Goal: Information Seeking & Learning: Check status

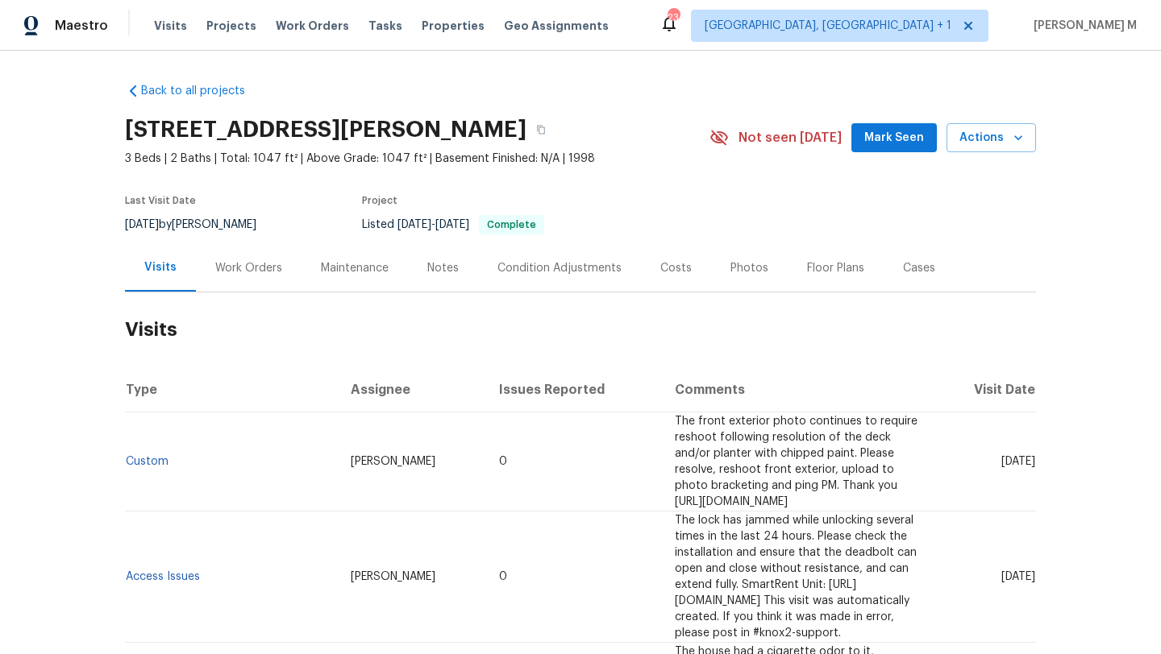
drag, startPoint x: 962, startPoint y: 461, endPoint x: 999, endPoint y: 463, distance: 36.4
click at [1001, 463] on span "[DATE]" at bounding box center [1018, 461] width 34 height 11
copy span "[DATE]"
click at [270, 273] on div "Work Orders" at bounding box center [248, 268] width 67 height 16
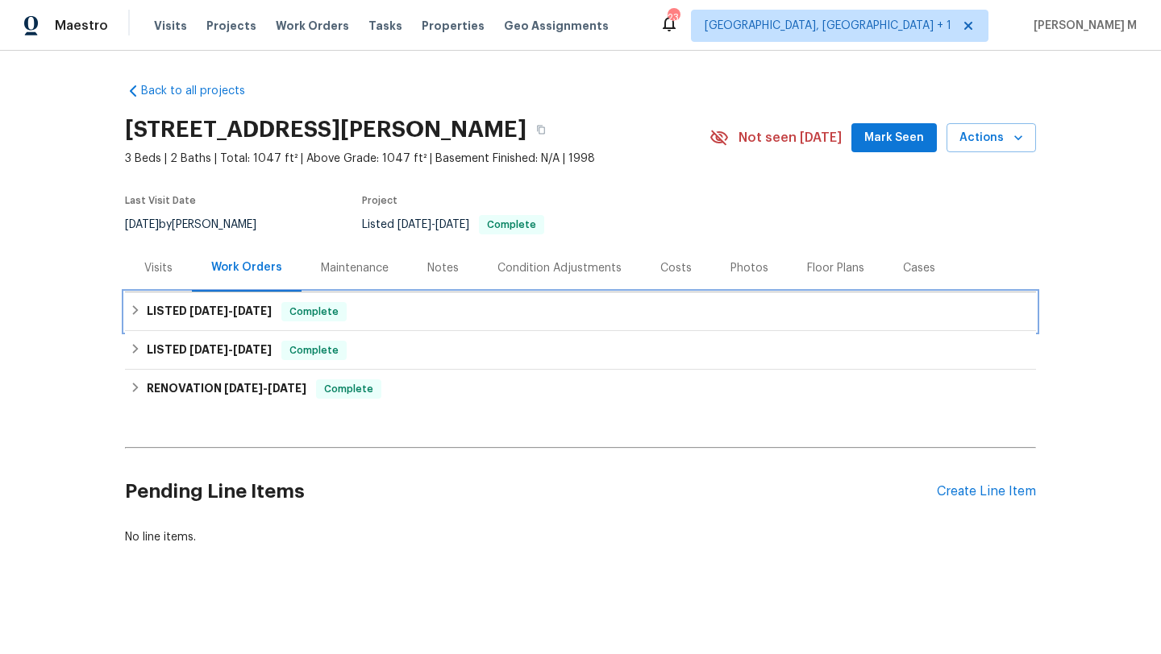
click at [221, 308] on span "[DATE] - [DATE]" at bounding box center [230, 310] width 82 height 11
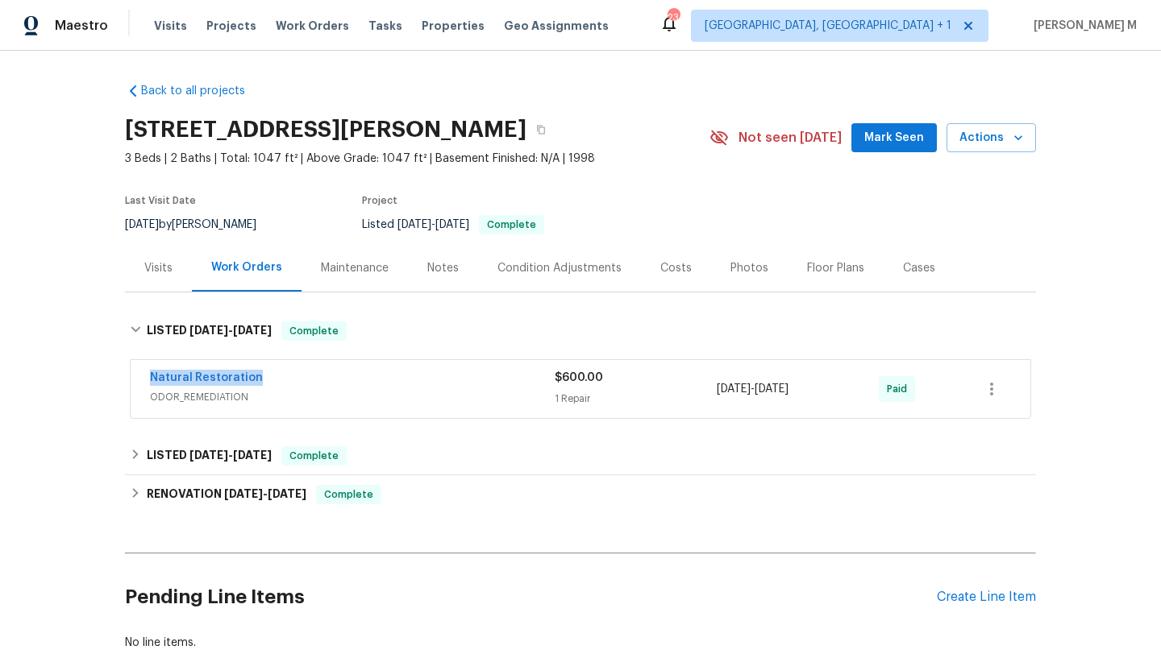
drag, startPoint x: 205, startPoint y: 376, endPoint x: 305, endPoint y: 376, distance: 100.8
click at [305, 376] on div "Natural Restoration ODOR_REMEDIATION $600.00 1 Repair [DATE] - [DATE] Paid" at bounding box center [581, 389] width 900 height 58
copy link "Natural Restoration"
click at [530, 375] on div "Natural Restoration" at bounding box center [352, 379] width 405 height 19
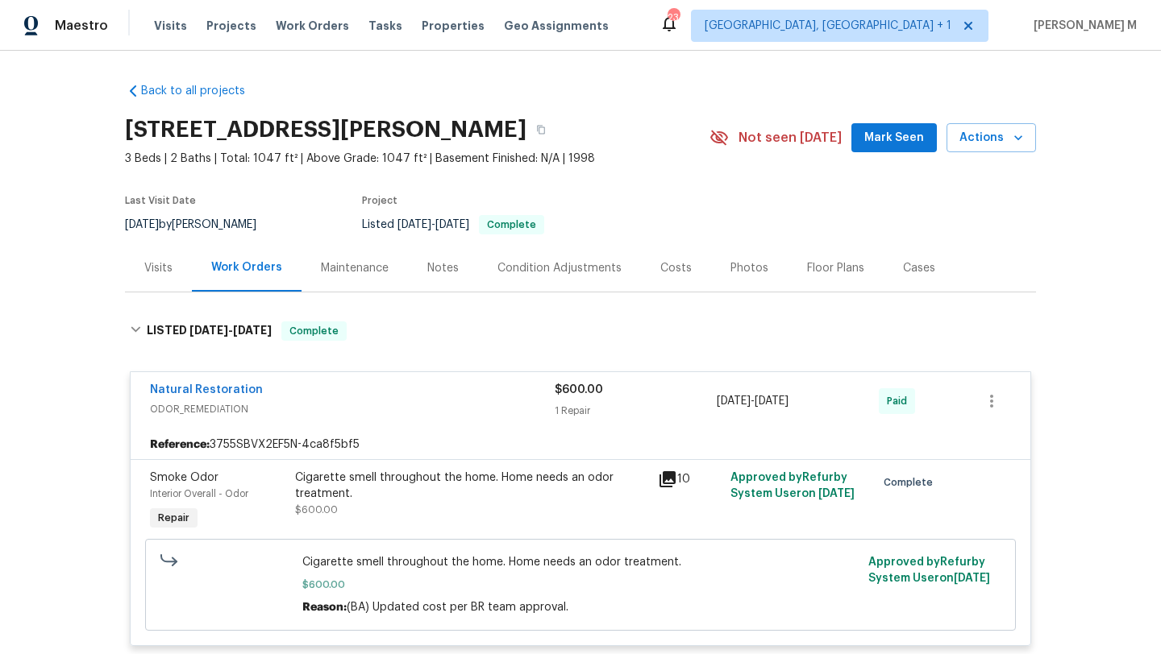
drag, startPoint x: 706, startPoint y: 403, endPoint x: 835, endPoint y: 397, distance: 129.1
click at [835, 397] on div "Natural Restoration ODOR_REMEDIATION $600.00 1 Repair [DATE] - [DATE] Paid" at bounding box center [561, 401] width 822 height 39
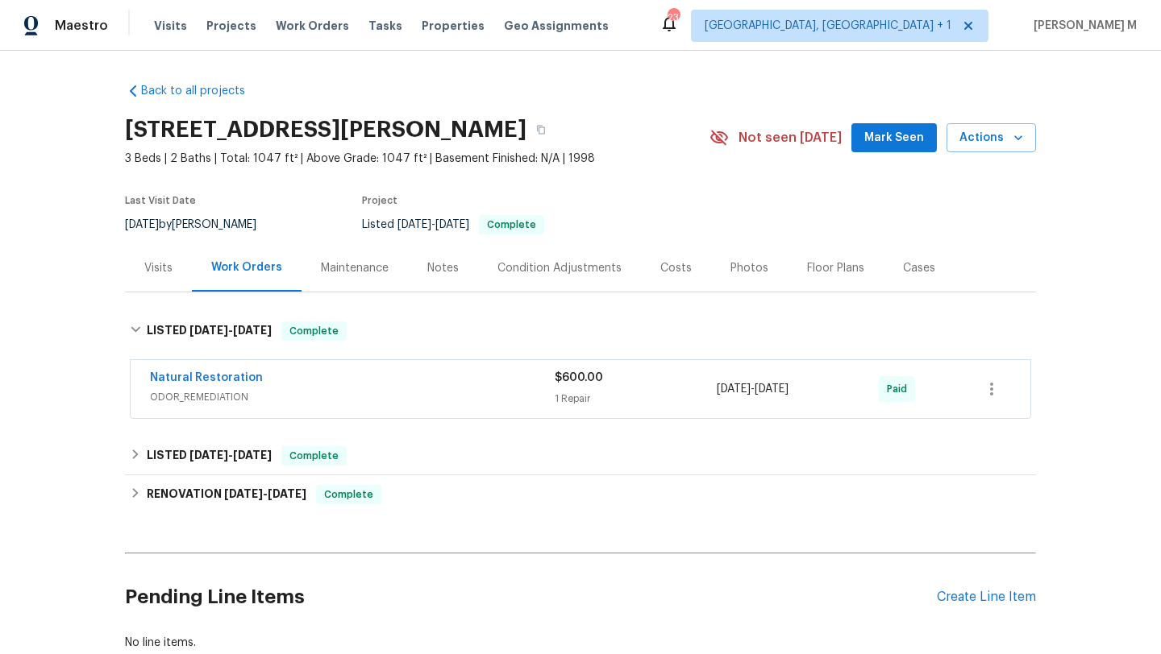
click at [160, 257] on div "Visits" at bounding box center [158, 268] width 67 height 48
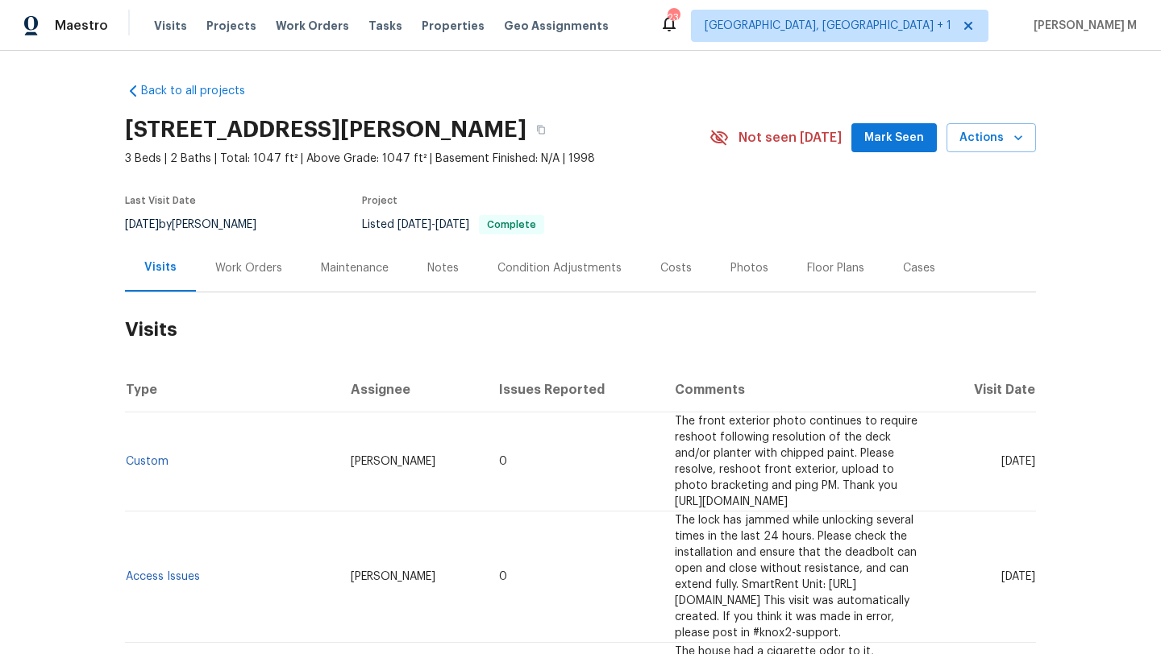
click at [215, 275] on div "Work Orders" at bounding box center [248, 268] width 67 height 16
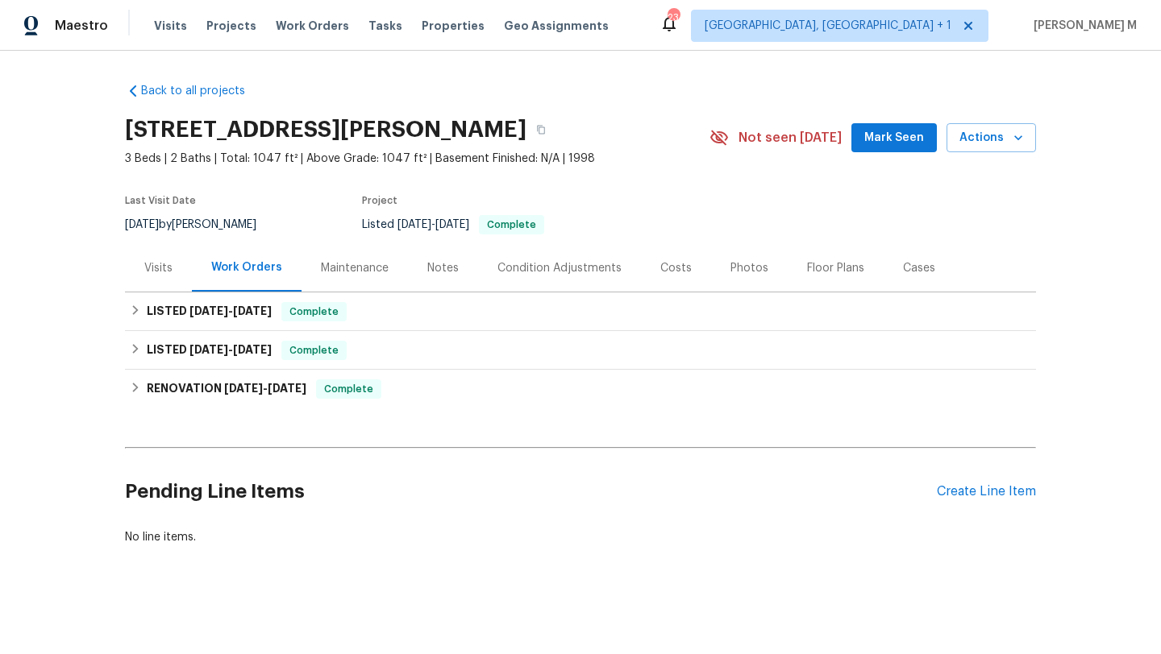
click at [163, 279] on div "Visits" at bounding box center [158, 268] width 67 height 48
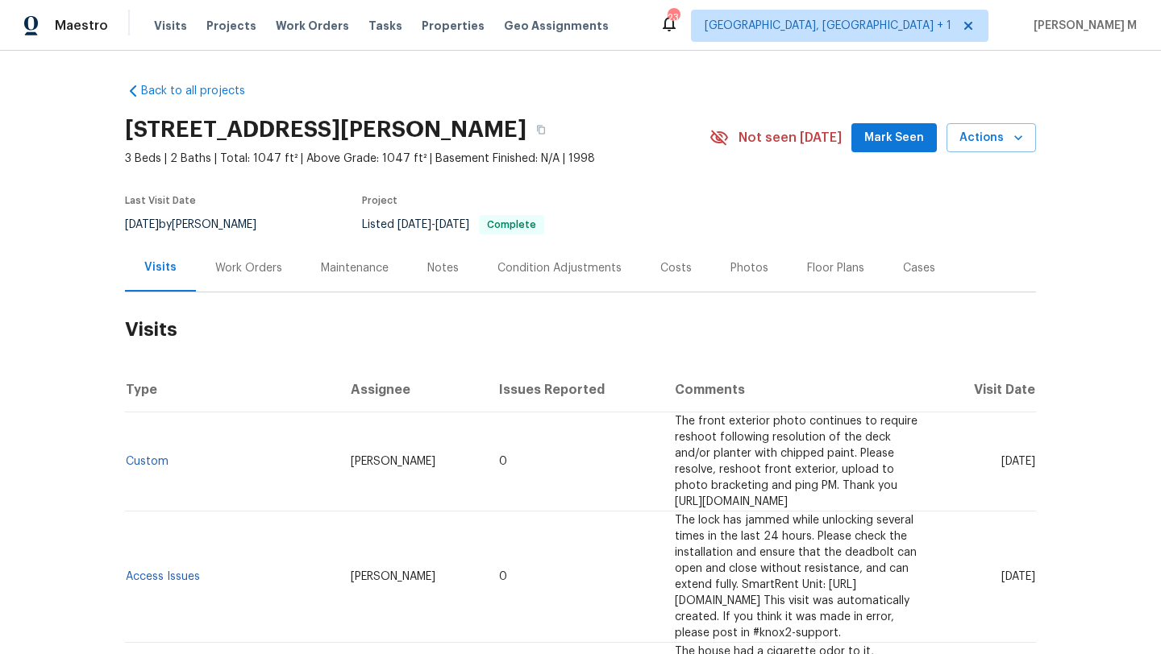
click at [249, 270] on div "Work Orders" at bounding box center [248, 268] width 67 height 16
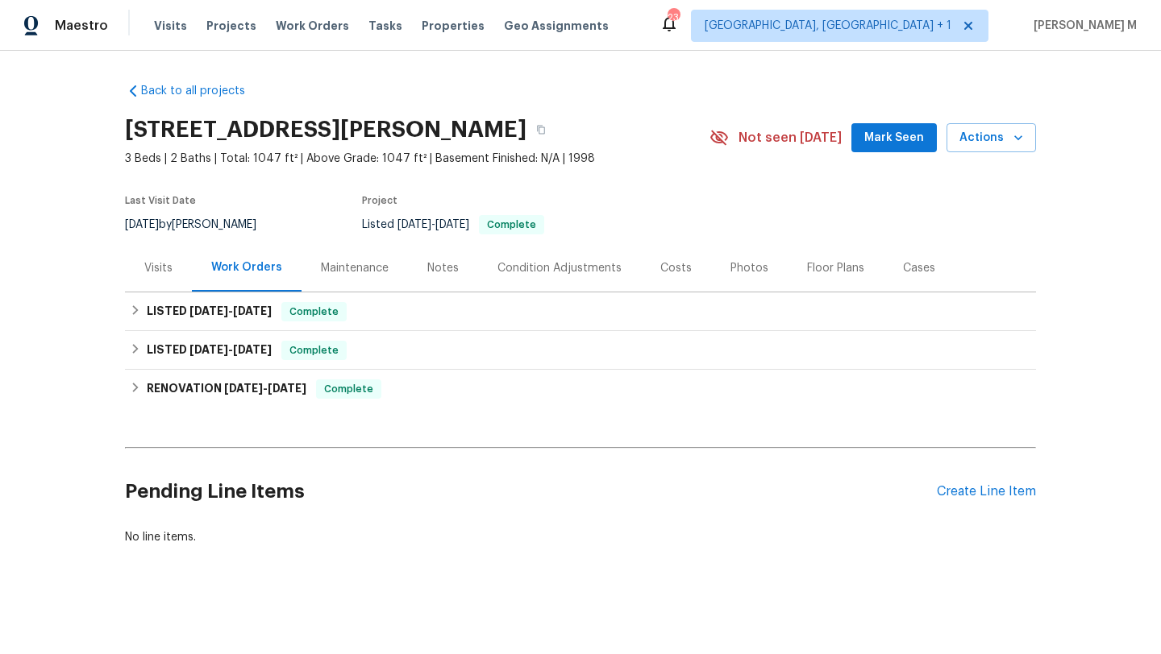
click at [157, 281] on div "Visits" at bounding box center [158, 268] width 67 height 48
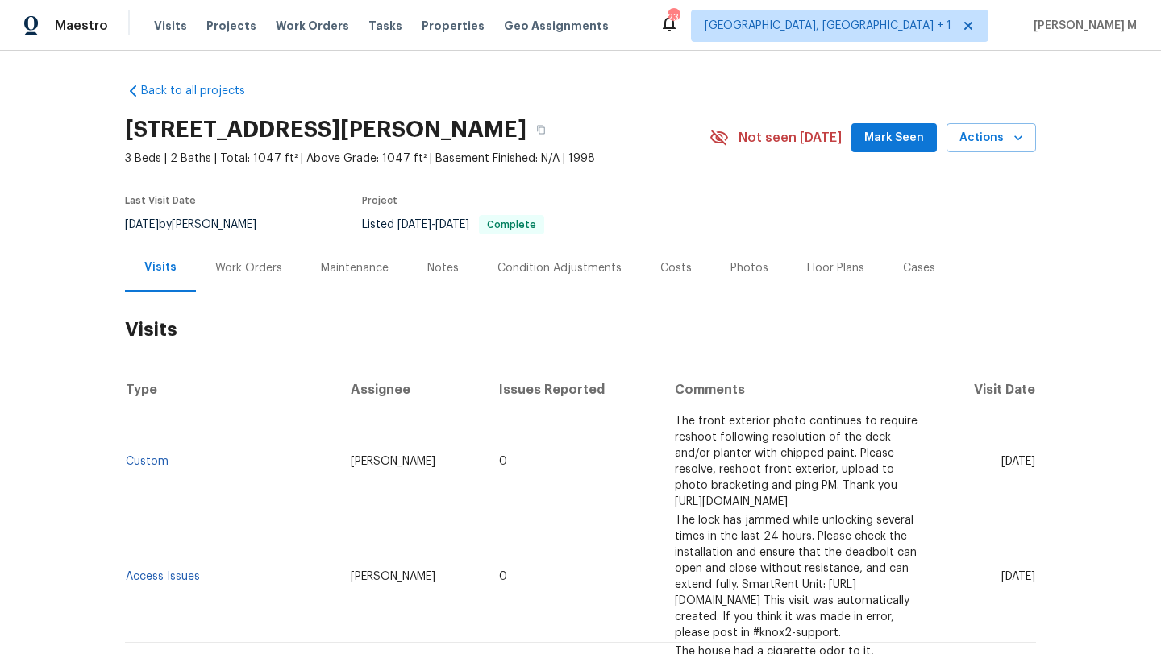
click at [241, 272] on div "Work Orders" at bounding box center [248, 268] width 67 height 16
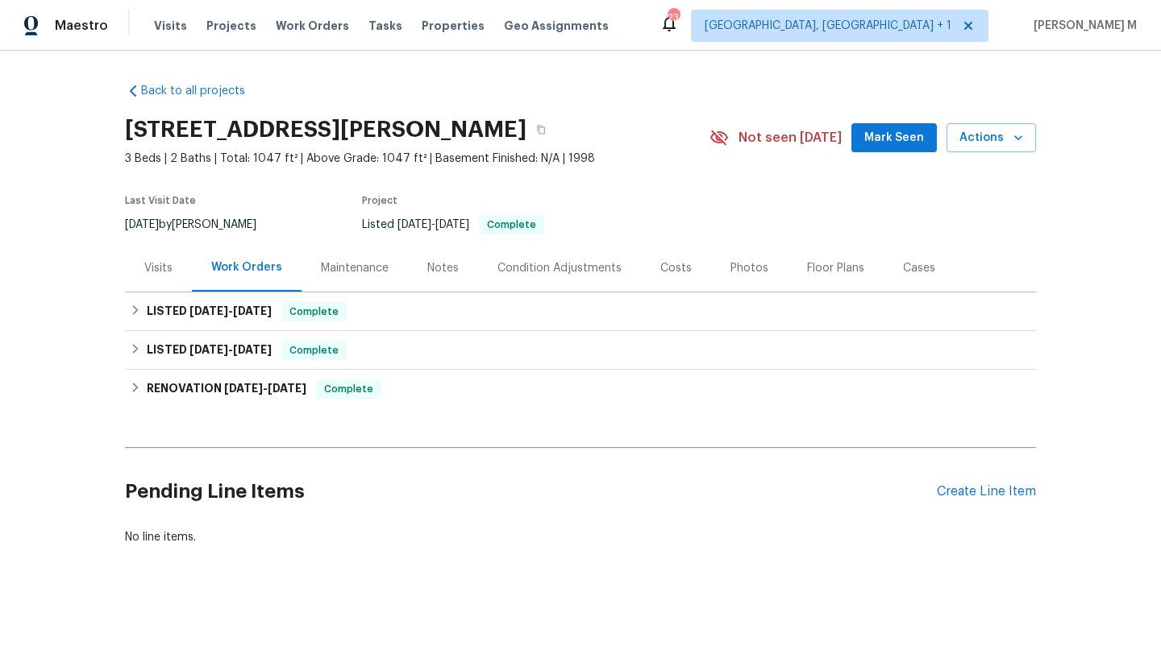
click at [162, 276] on div "Visits" at bounding box center [158, 268] width 67 height 48
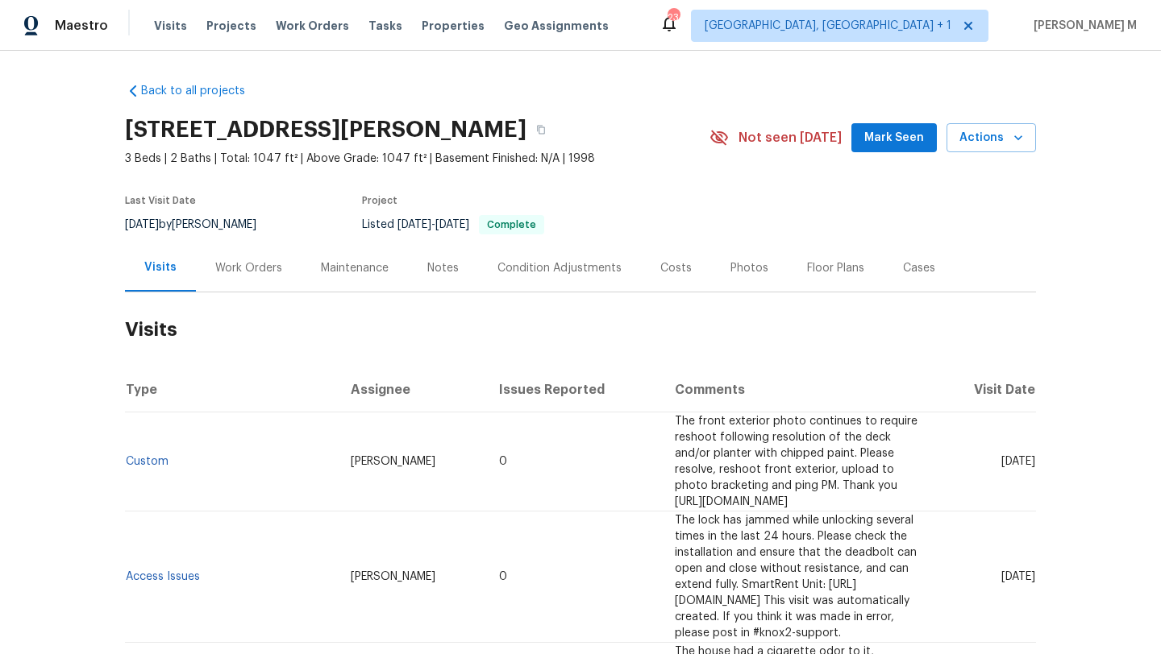
click at [235, 276] on div "Work Orders" at bounding box center [249, 268] width 106 height 48
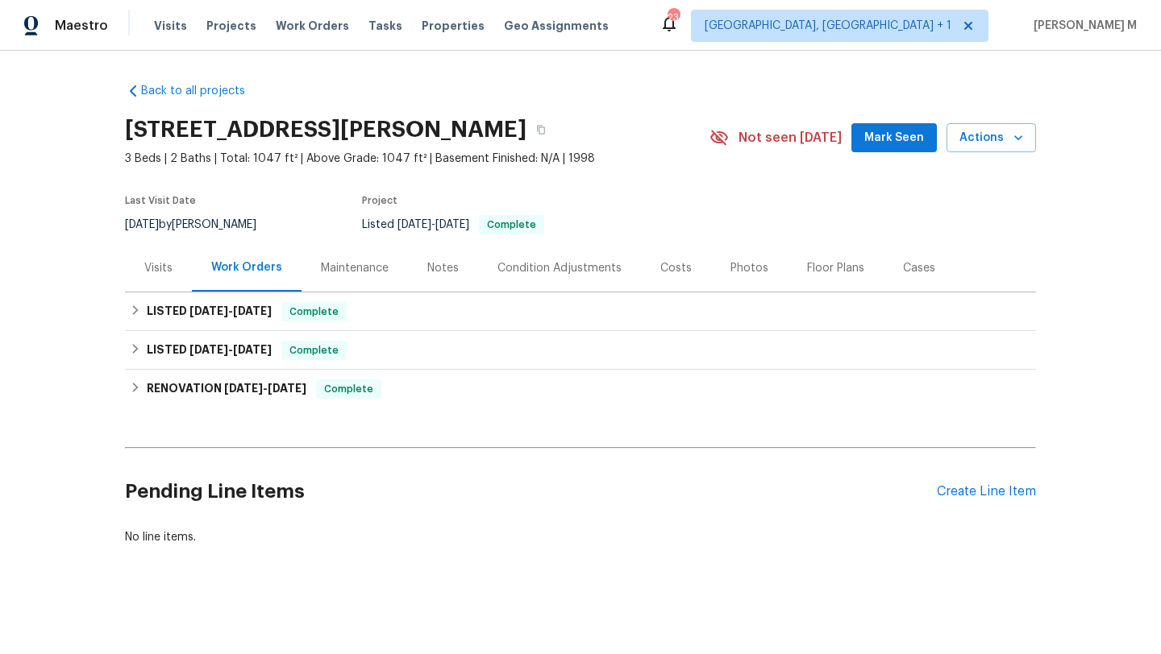
click at [179, 268] on div "Visits" at bounding box center [158, 268] width 67 height 48
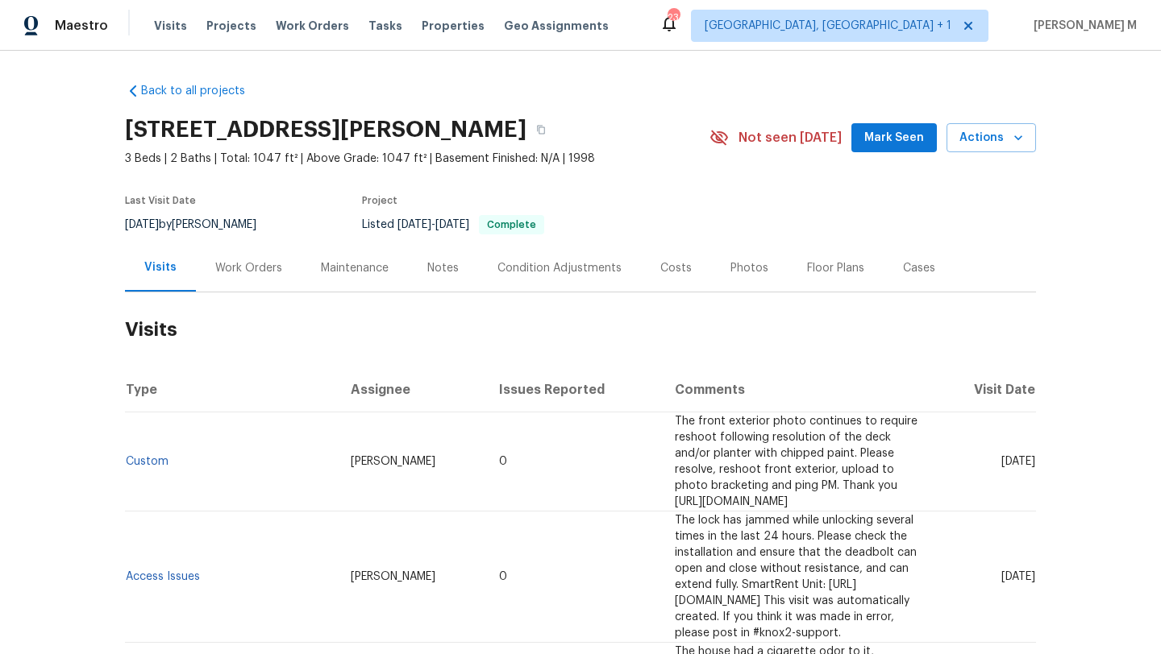
click at [225, 272] on div "Work Orders" at bounding box center [248, 268] width 67 height 16
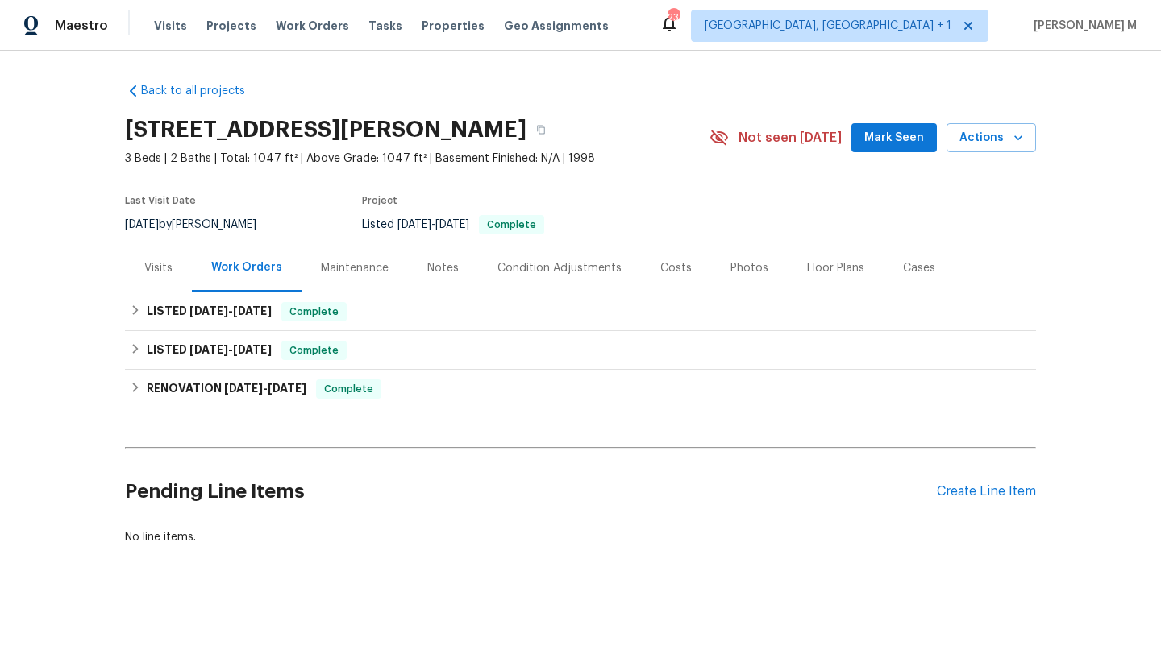
click at [171, 272] on div "Visits" at bounding box center [158, 268] width 67 height 48
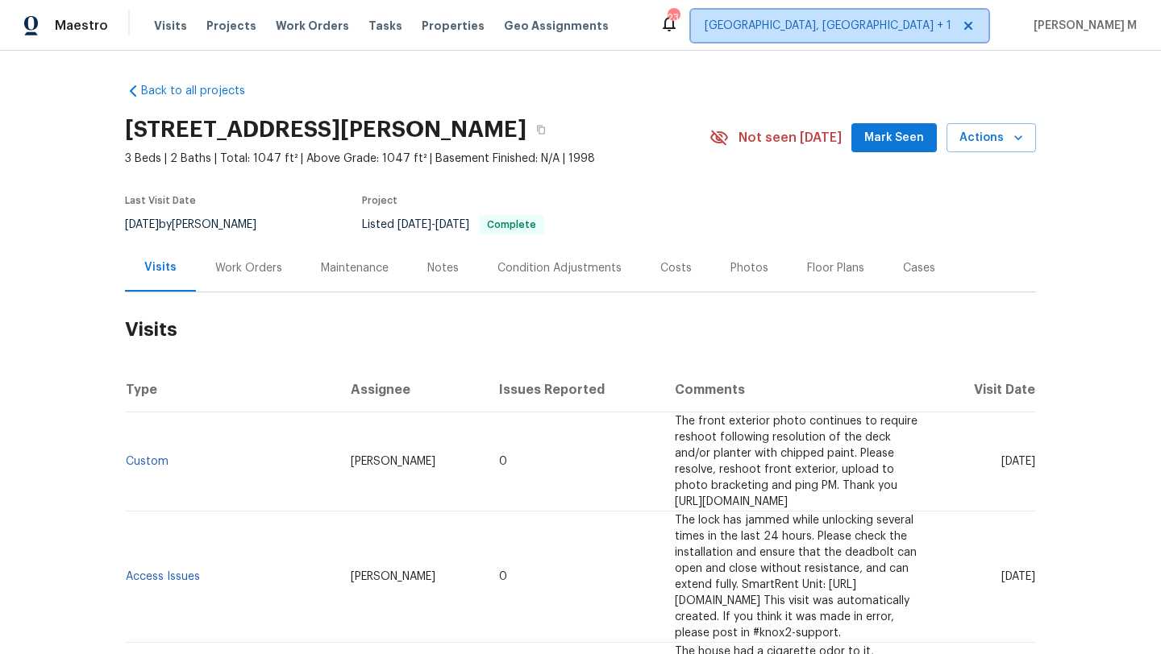
click at [972, 24] on icon at bounding box center [968, 26] width 8 height 8
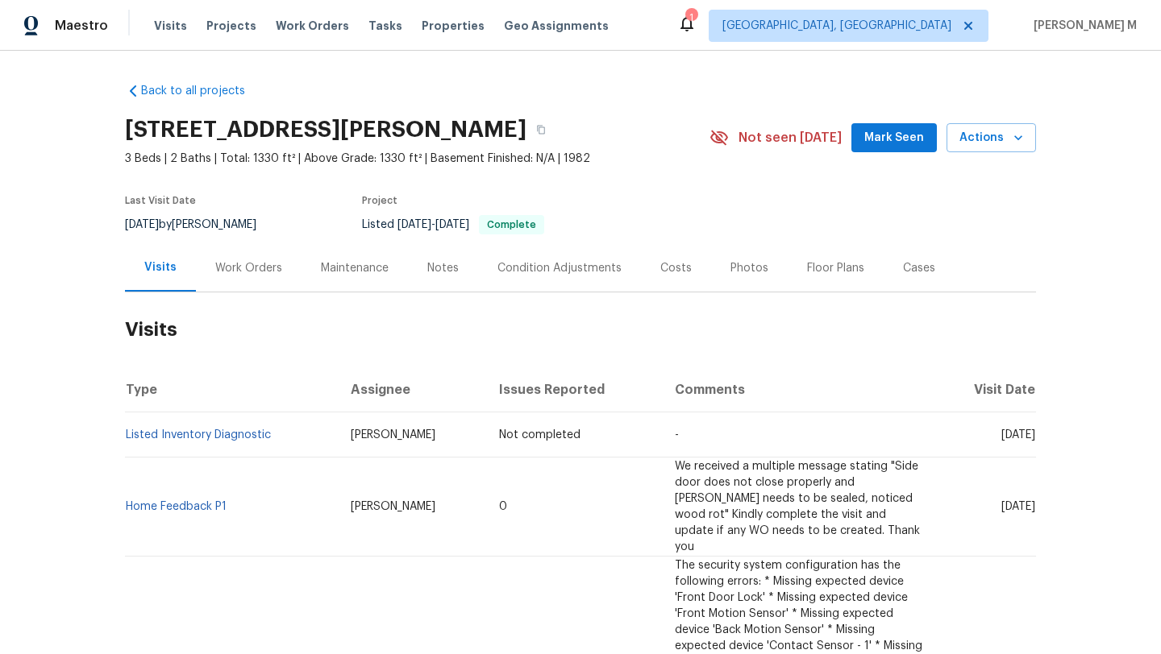
drag, startPoint x: 965, startPoint y: 434, endPoint x: 997, endPoint y: 434, distance: 32.2
click at [1001, 434] on span "[DATE]" at bounding box center [1018, 435] width 34 height 11
copy span "[DATE]"
click at [226, 288] on div "Work Orders" at bounding box center [249, 268] width 106 height 48
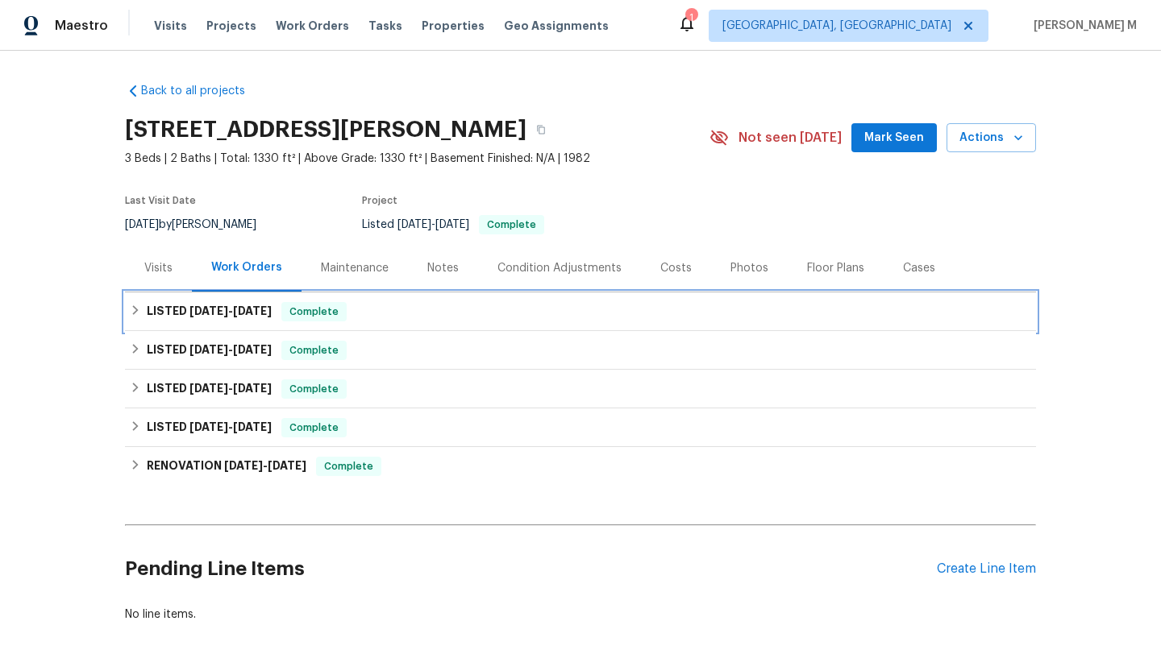
click at [222, 324] on div "LISTED 8/27/25 - 9/5/25 Complete" at bounding box center [580, 312] width 911 height 39
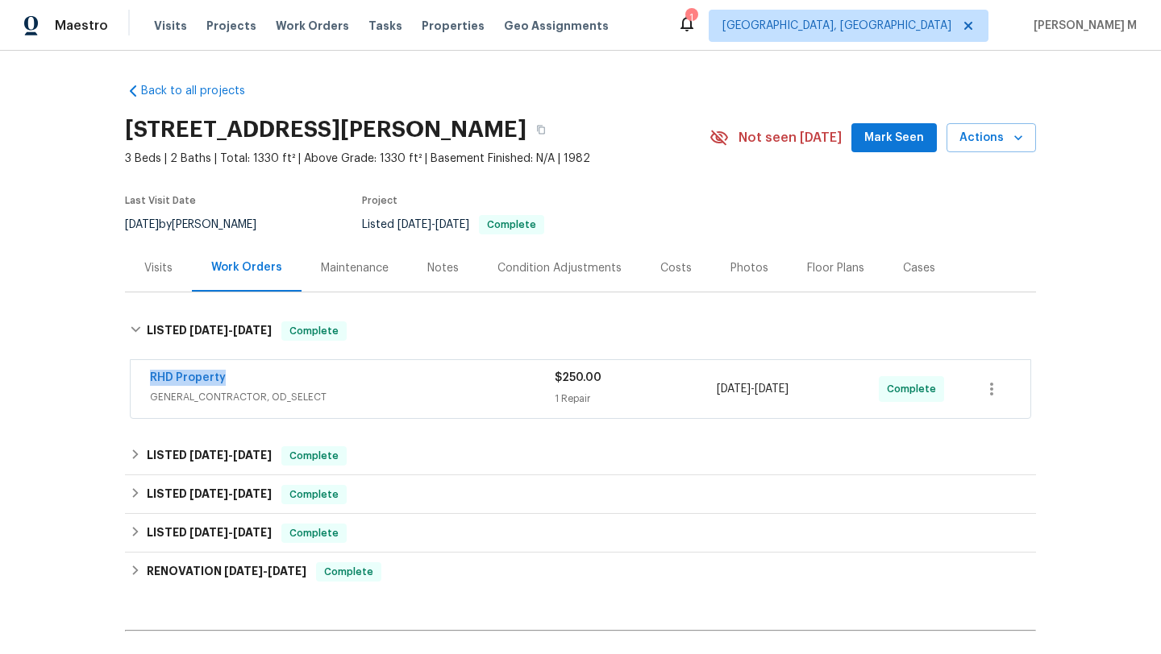
drag, startPoint x: 133, startPoint y: 378, endPoint x: 263, endPoint y: 378, distance: 129.8
click at [263, 378] on div "RHD Property GENERAL_CONTRACTOR, OD_SELECT $250.00 1 Repair 9/2/2025 - 9/5/2025…" at bounding box center [581, 389] width 900 height 58
copy link "RHD Property"
drag, startPoint x: 710, startPoint y: 392, endPoint x: 816, endPoint y: 391, distance: 106.4
click at [816, 391] on div "9/2/2025 - 9/5/2025" at bounding box center [798, 389] width 162 height 39
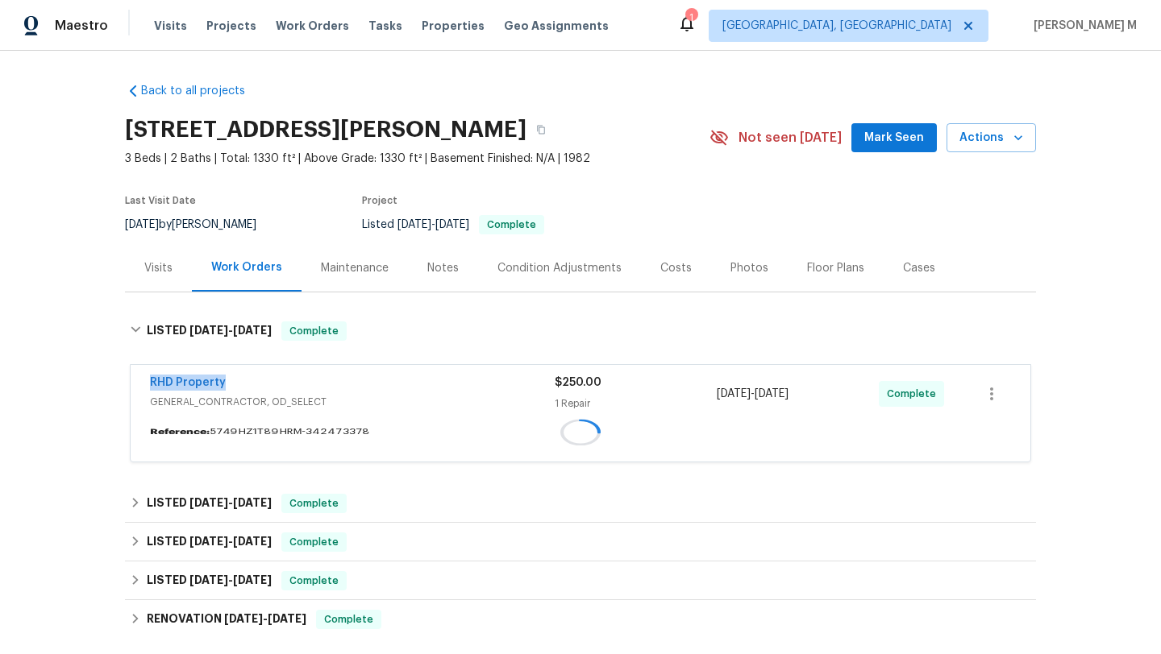
copy span "9/2/2025 - 9/5/2025"
